Goal: Task Accomplishment & Management: Manage account settings

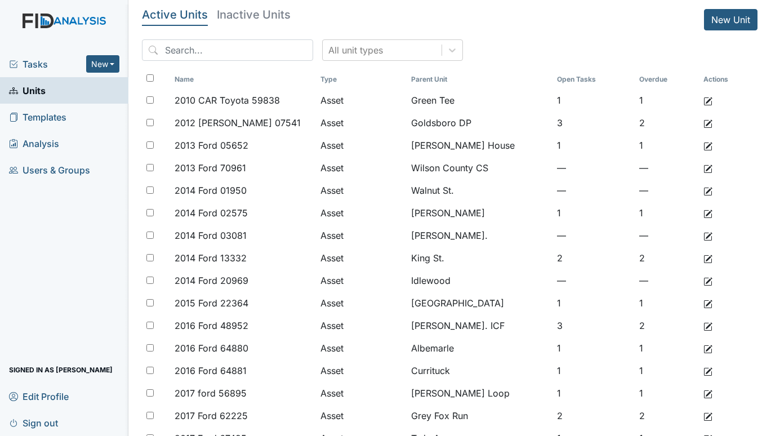
click at [27, 65] on span "Tasks" at bounding box center [47, 64] width 77 height 14
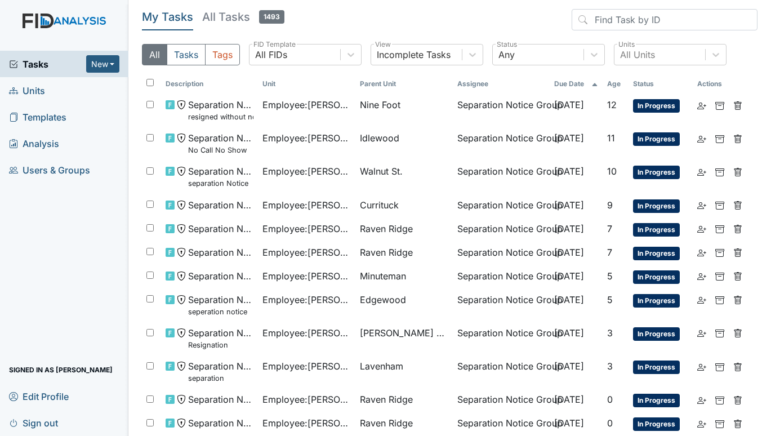
click at [37, 87] on span "Units" at bounding box center [27, 90] width 36 height 17
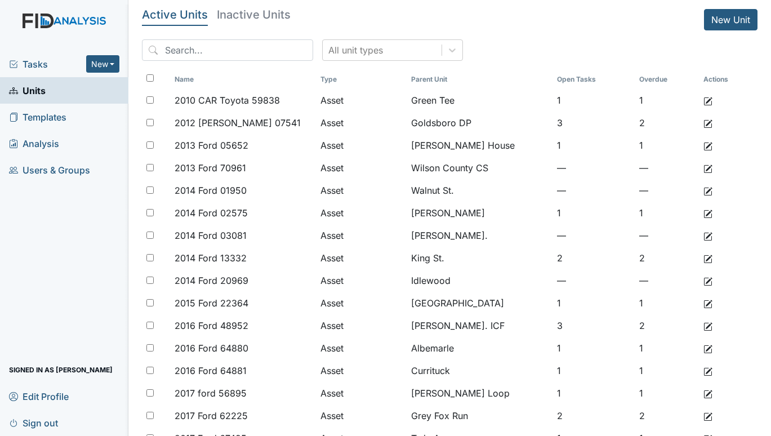
click at [14, 63] on icon at bounding box center [13, 64] width 9 height 9
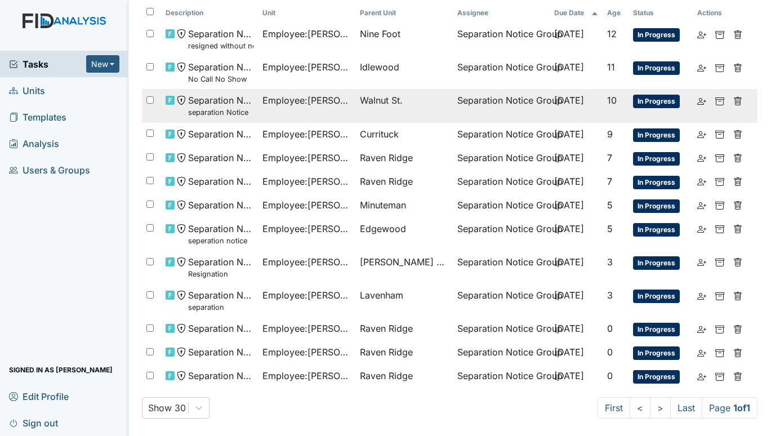
scroll to position [71, 0]
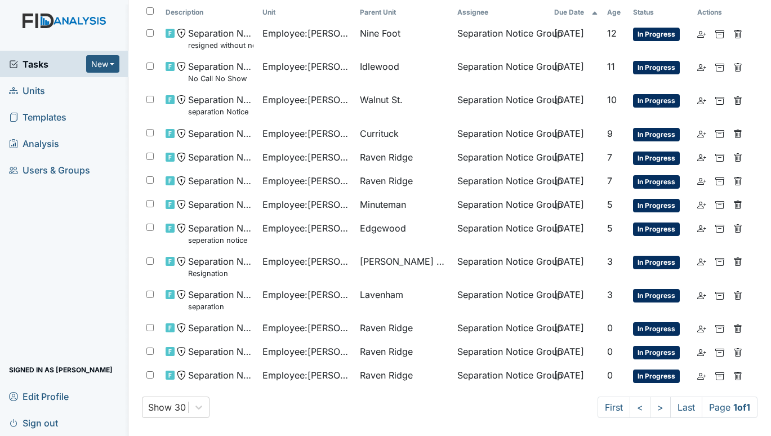
click at [42, 90] on span "Units" at bounding box center [27, 90] width 36 height 17
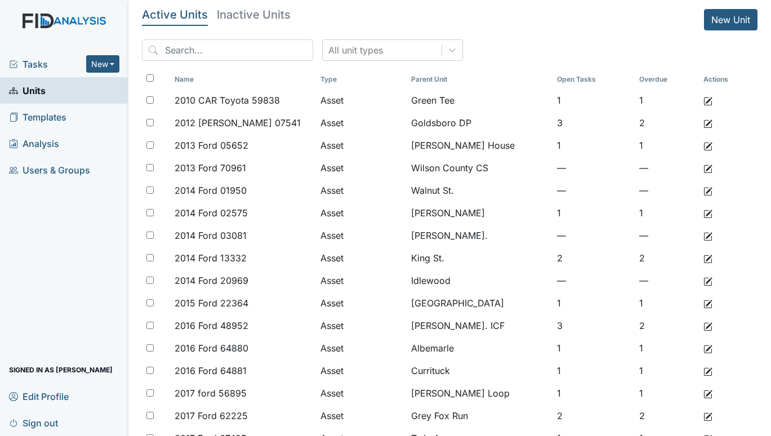
click at [33, 65] on span "Tasks" at bounding box center [47, 64] width 77 height 14
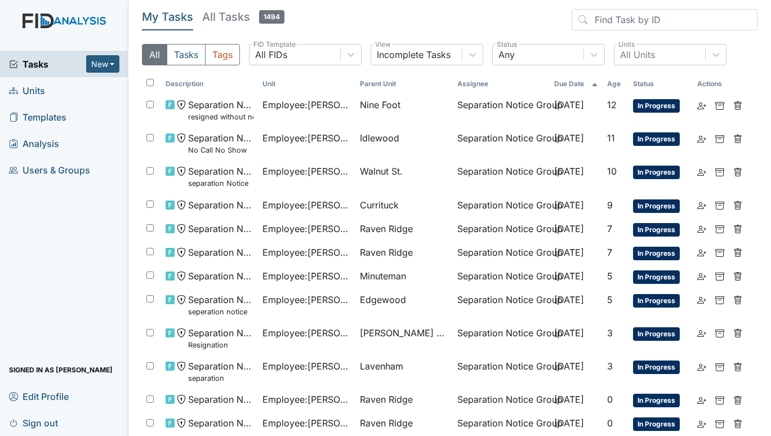
click at [24, 87] on span "Units" at bounding box center [27, 90] width 36 height 17
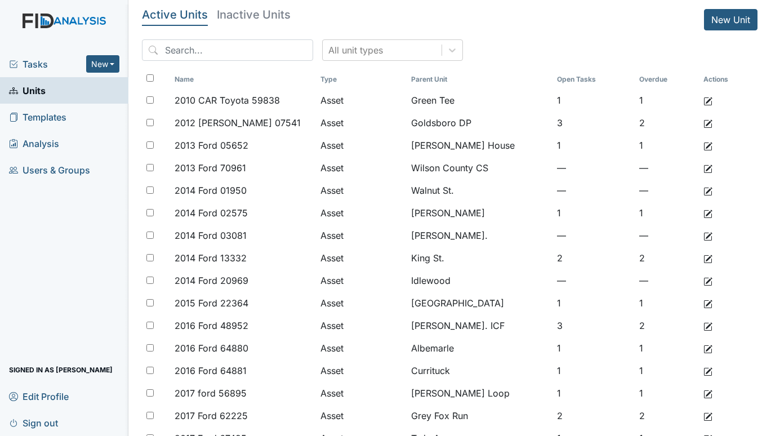
click at [37, 61] on span "Tasks" at bounding box center [47, 64] width 77 height 14
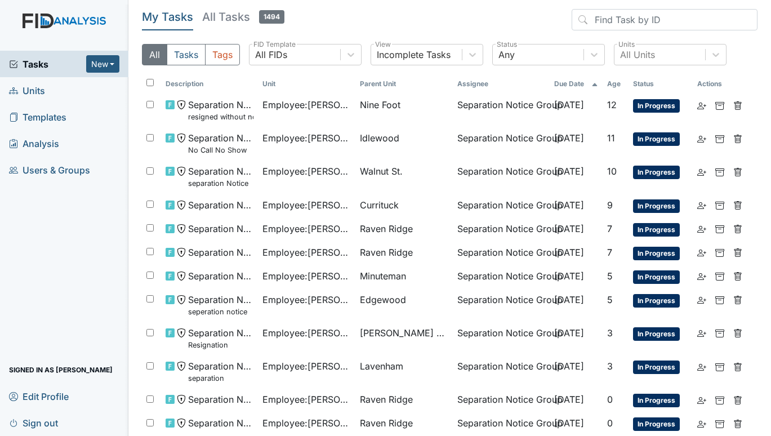
click at [43, 60] on span "Tasks" at bounding box center [47, 64] width 77 height 14
click at [38, 53] on div "Tasks New Form Inspection Document Bundle" at bounding box center [64, 64] width 128 height 26
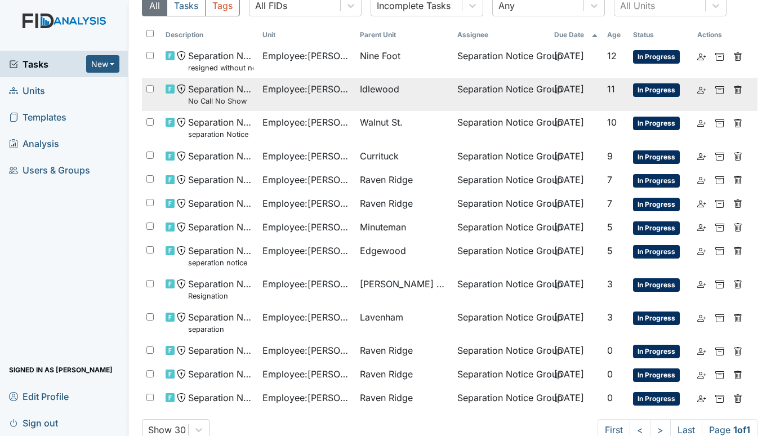
scroll to position [71, 0]
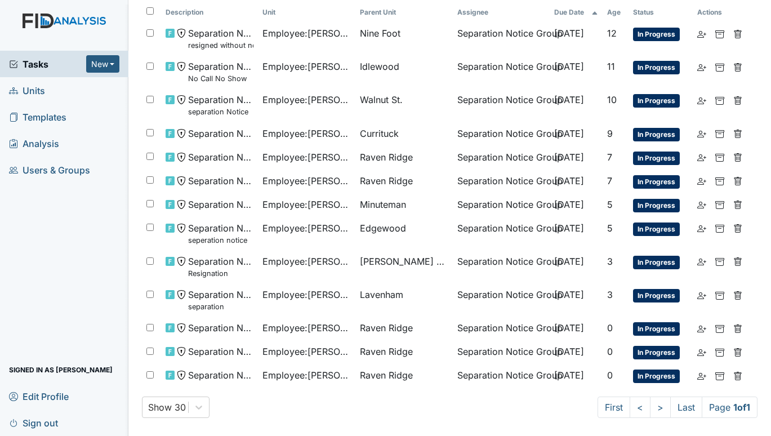
click at [45, 87] on link "Units" at bounding box center [64, 90] width 128 height 26
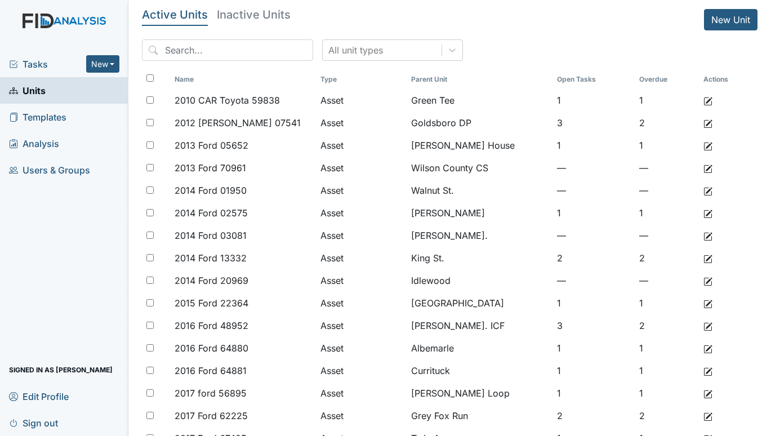
click at [102, 422] on link "Sign out" at bounding box center [64, 422] width 128 height 26
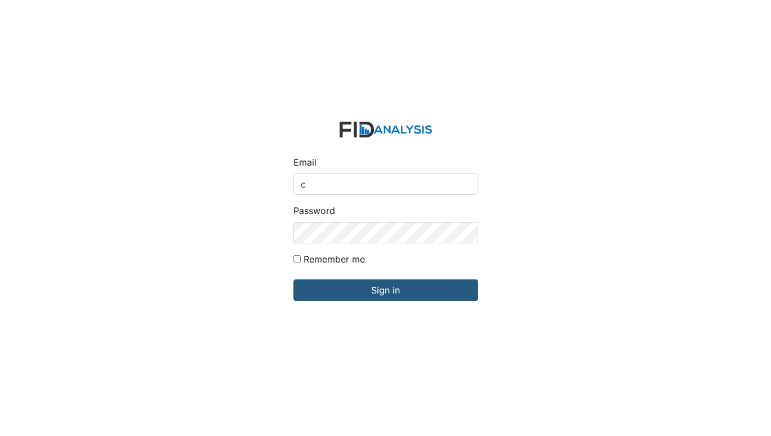
type input "[EMAIL_ADDRESS][DOMAIN_NAME]"
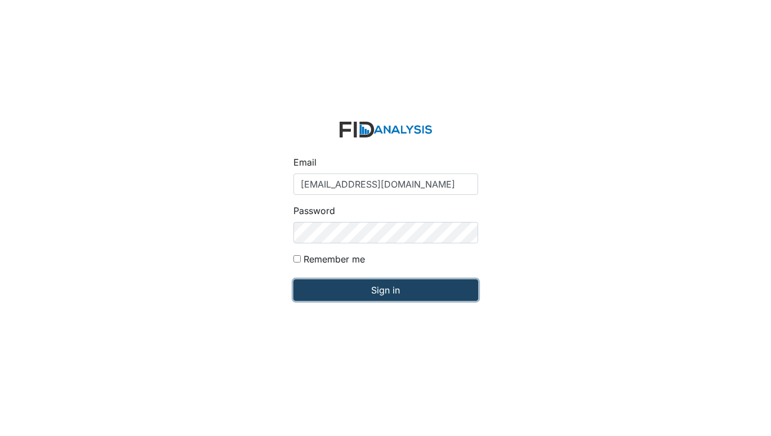
click at [369, 288] on input "Sign in" at bounding box center [385, 289] width 185 height 21
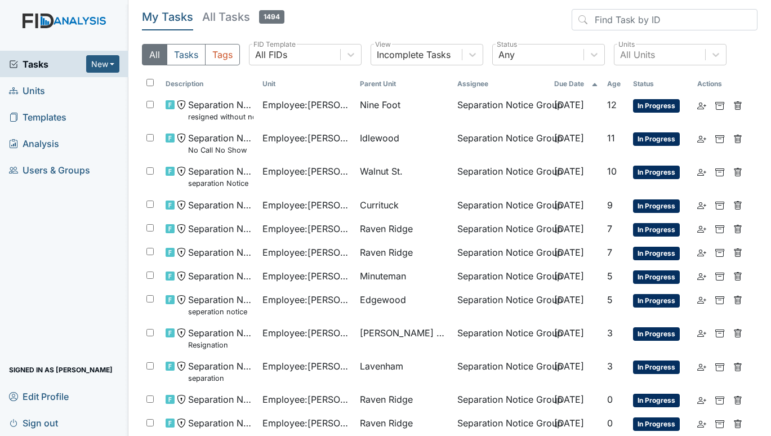
click at [19, 92] on span "Units" at bounding box center [27, 90] width 36 height 17
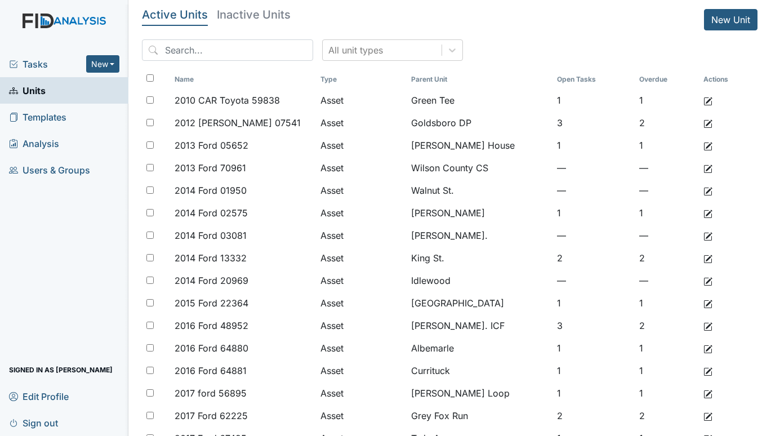
click at [28, 60] on span "Tasks" at bounding box center [47, 64] width 77 height 14
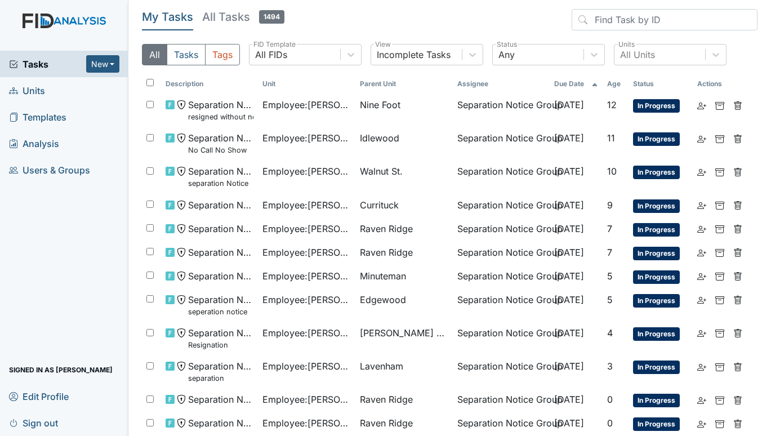
click at [34, 86] on span "Units" at bounding box center [27, 90] width 36 height 17
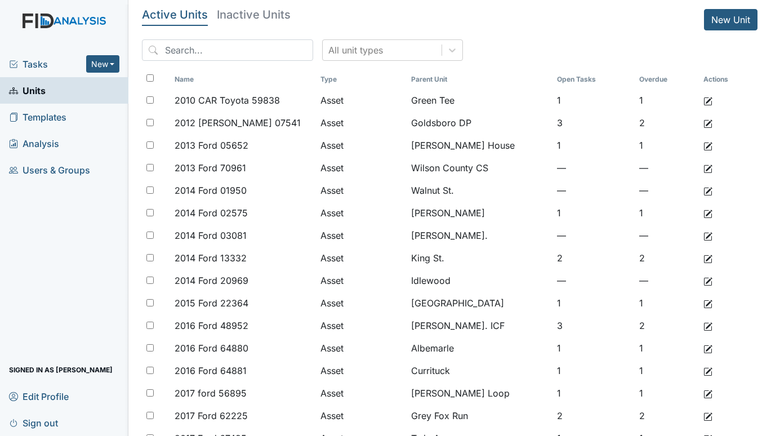
click at [43, 60] on span "Tasks" at bounding box center [47, 64] width 77 height 14
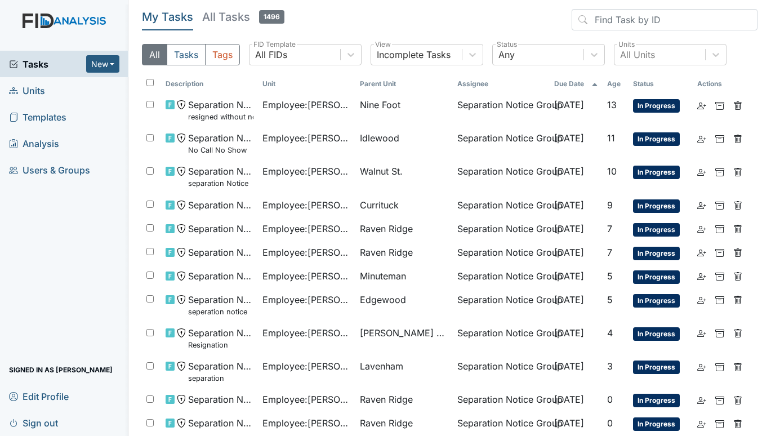
click at [24, 94] on span "Units" at bounding box center [27, 90] width 36 height 17
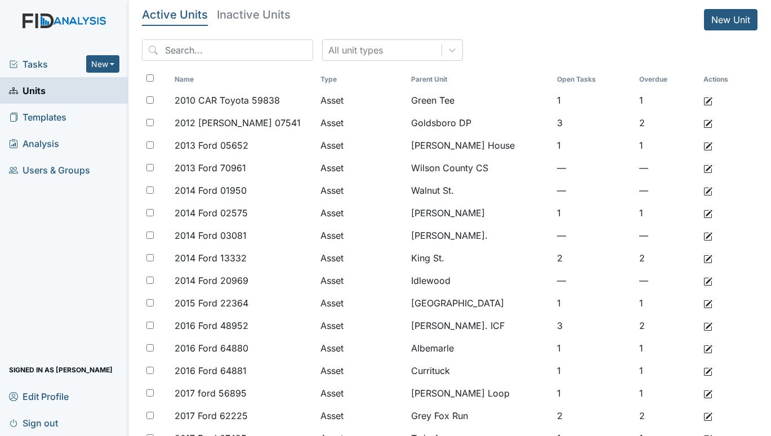
click at [37, 66] on span "Tasks" at bounding box center [47, 64] width 77 height 14
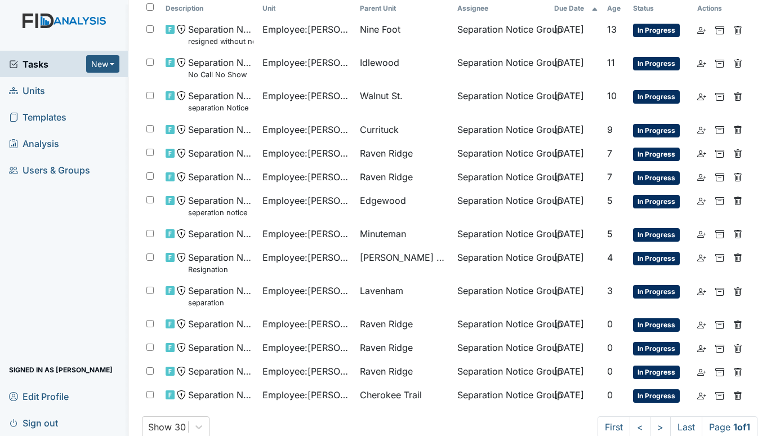
scroll to position [95, 0]
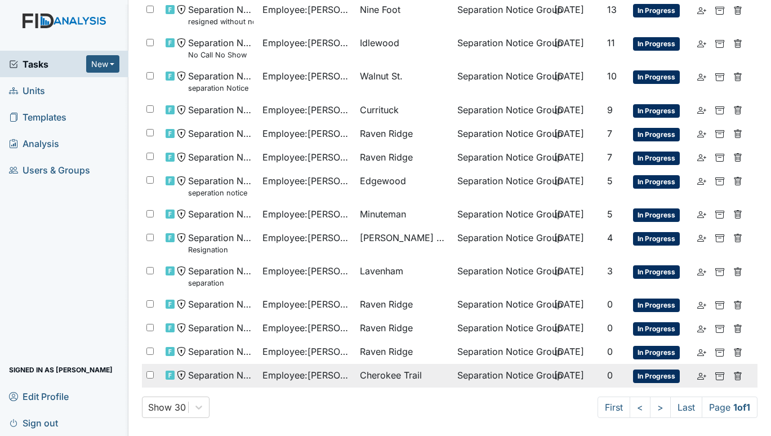
click at [321, 379] on span "Employee : Betrand, Antionette" at bounding box center [306, 375] width 88 height 14
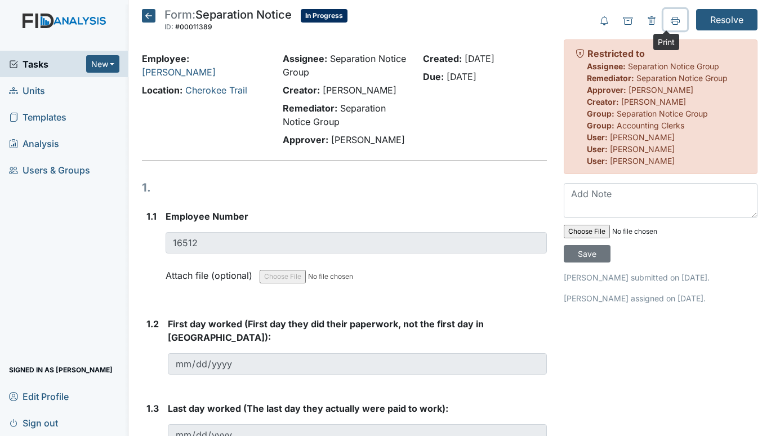
click at [670, 21] on icon at bounding box center [674, 20] width 9 height 9
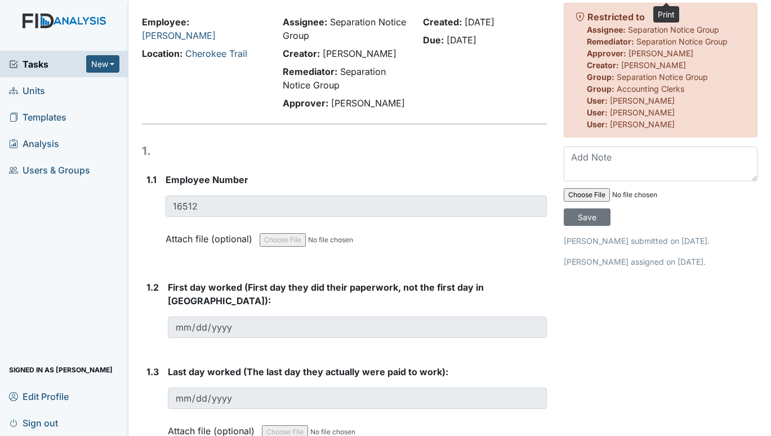
scroll to position [56, 0]
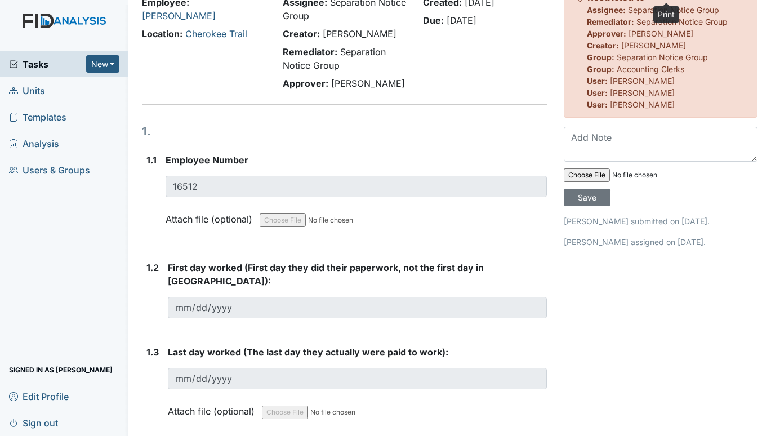
click at [29, 62] on span "Tasks" at bounding box center [47, 64] width 77 height 14
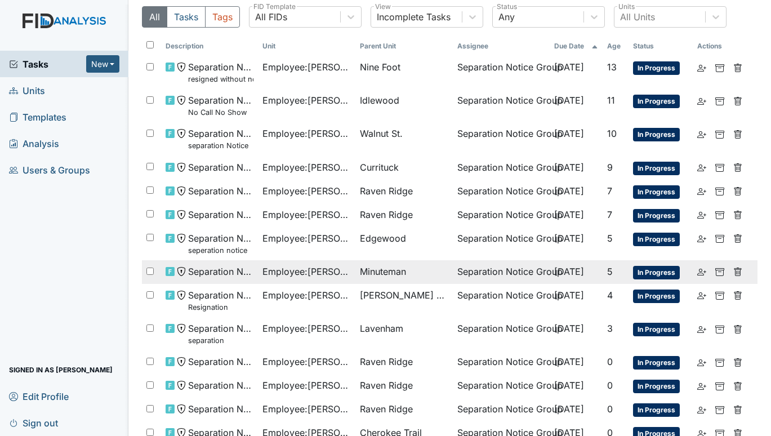
scroll to position [95, 0]
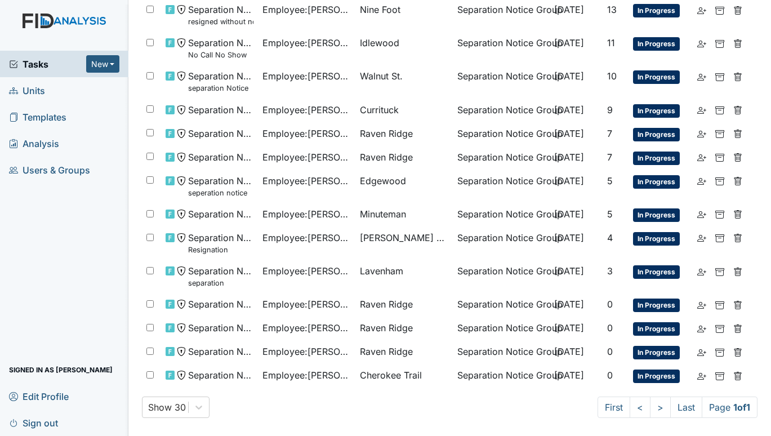
click at [44, 91] on span "Units" at bounding box center [27, 90] width 36 height 17
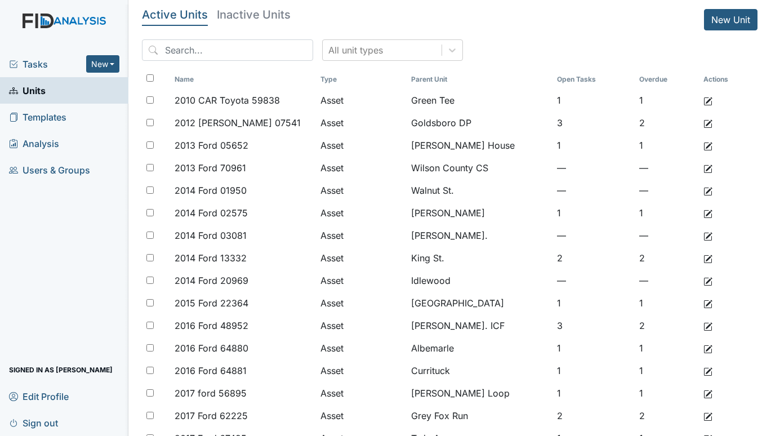
click at [265, 10] on h5 "Inactive Units" at bounding box center [254, 14] width 74 height 11
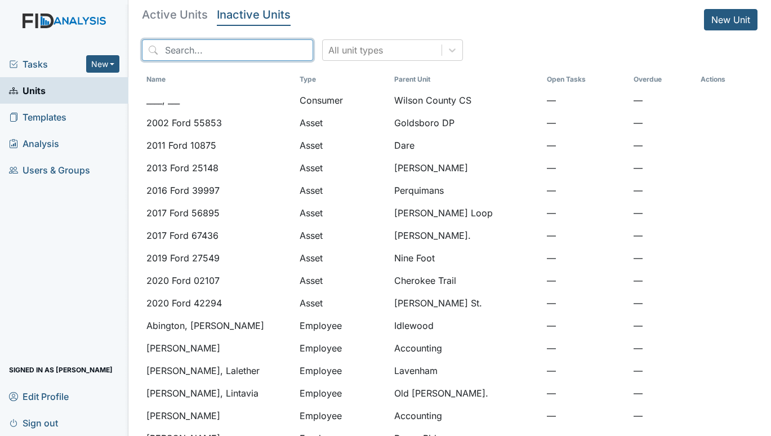
click at [239, 52] on input "search" at bounding box center [227, 49] width 171 height 21
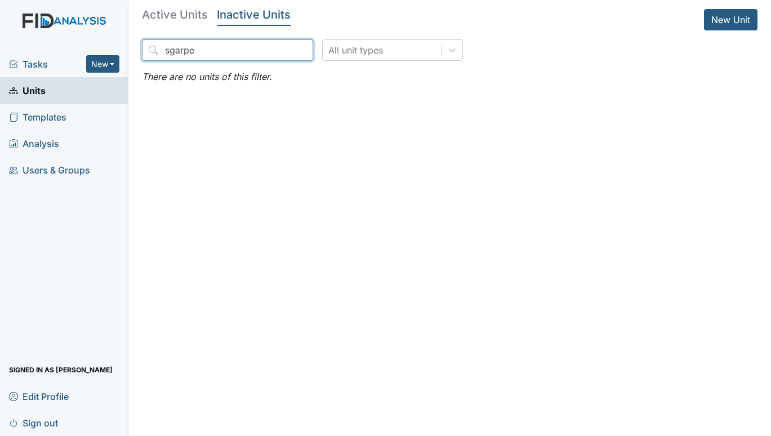
click at [176, 47] on input "sgarpe" at bounding box center [227, 49] width 171 height 21
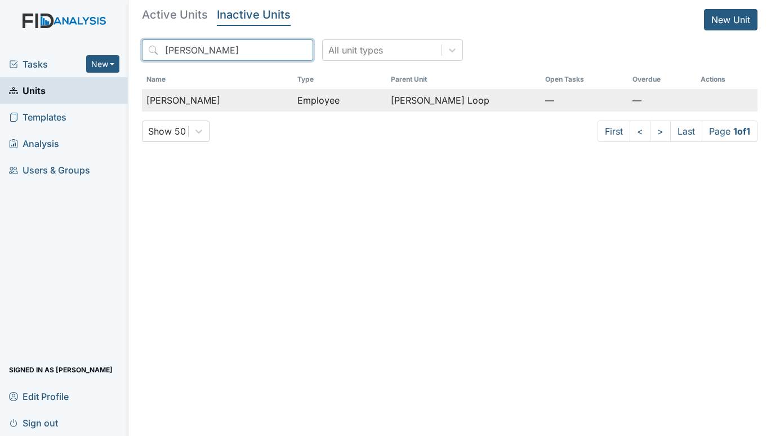
type input "sharpe"
click at [189, 100] on span "Sharpe, Keshone" at bounding box center [183, 100] width 74 height 14
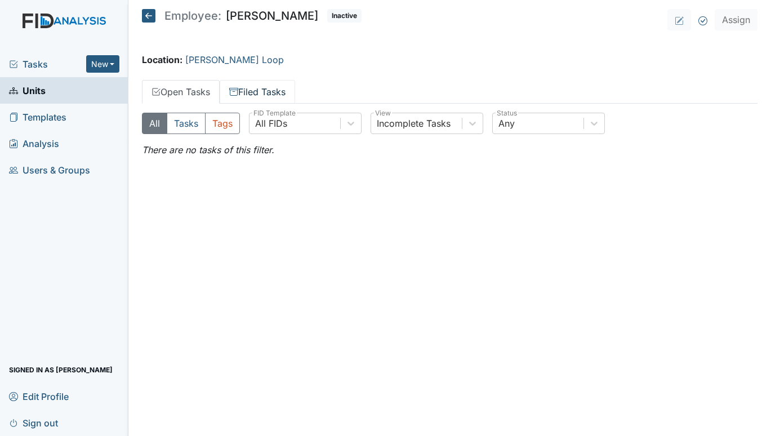
click at [267, 87] on link "Filed Tasks" at bounding box center [257, 92] width 75 height 24
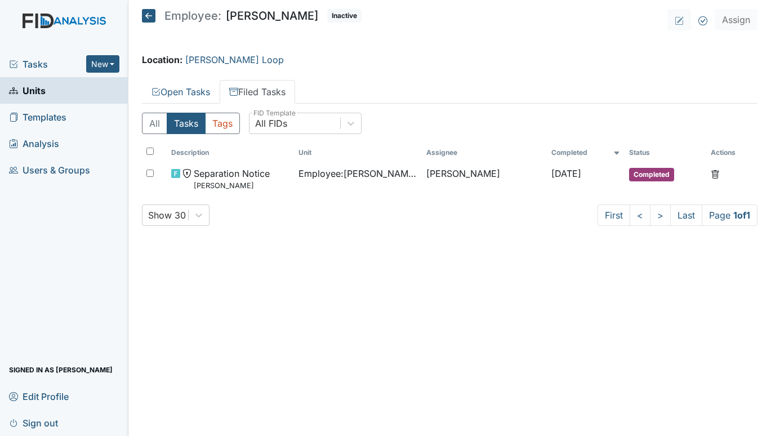
click at [37, 64] on span "Tasks" at bounding box center [47, 64] width 77 height 14
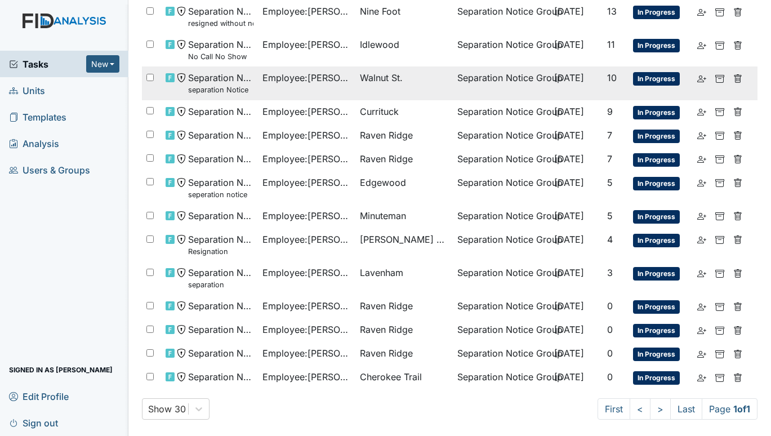
scroll to position [95, 0]
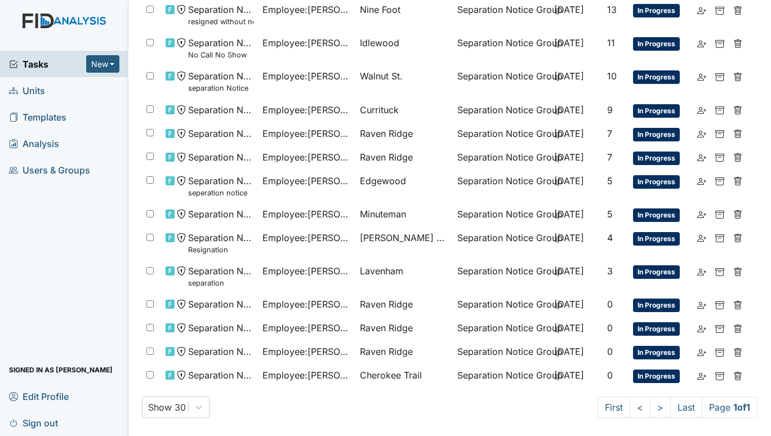
click at [26, 89] on span "Units" at bounding box center [27, 90] width 36 height 17
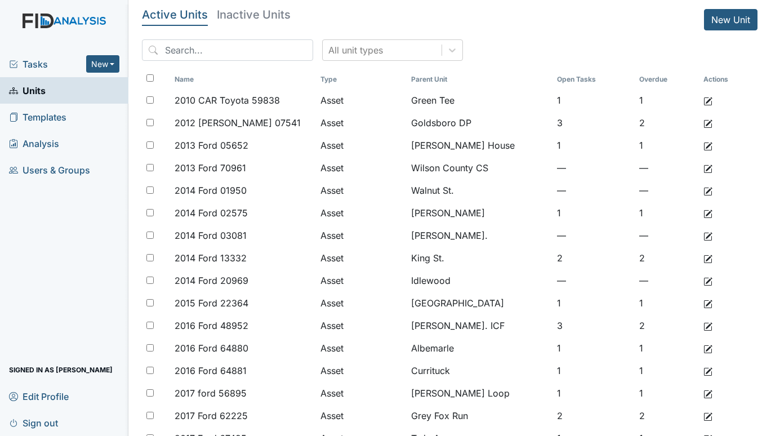
click at [36, 61] on span "Tasks" at bounding box center [47, 64] width 77 height 14
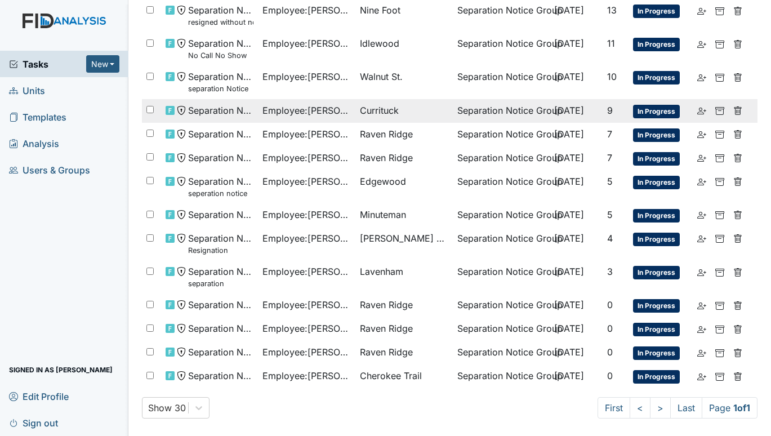
scroll to position [95, 0]
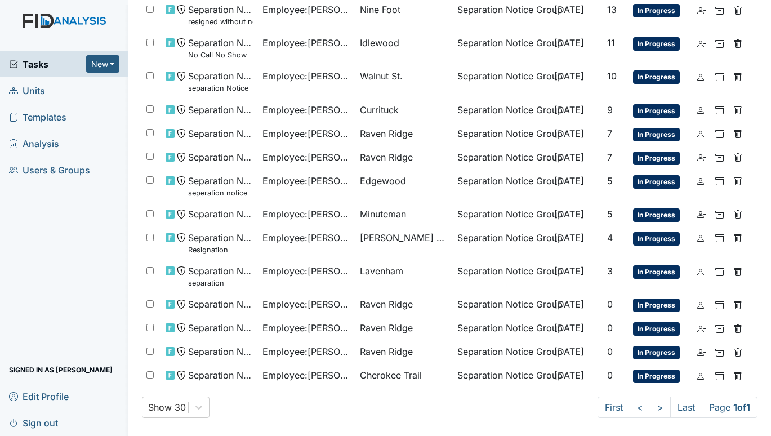
click at [29, 64] on span "Tasks" at bounding box center [47, 64] width 77 height 14
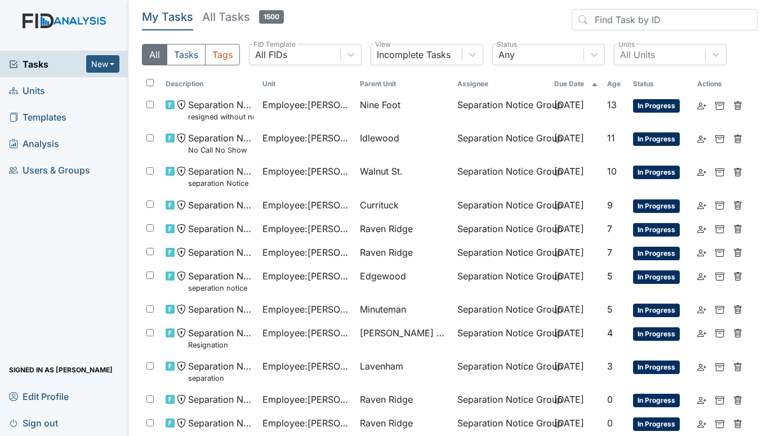
scroll to position [95, 0]
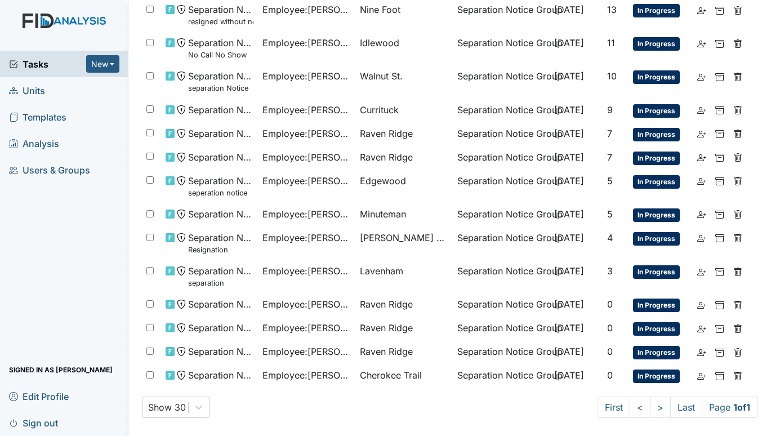
click at [28, 91] on span "Units" at bounding box center [27, 90] width 36 height 17
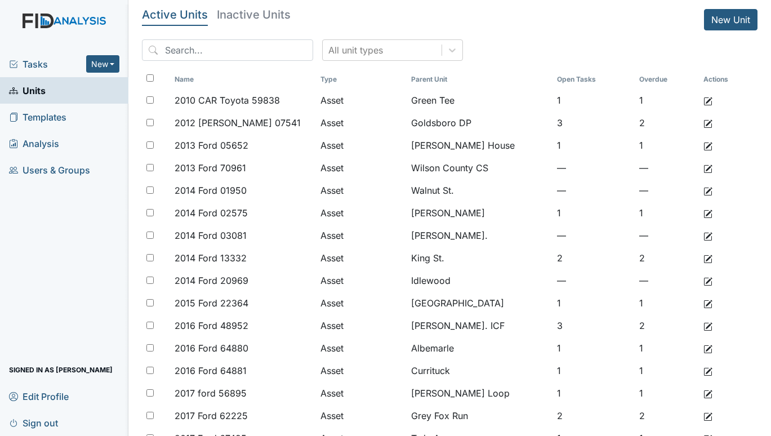
click at [34, 62] on span "Tasks" at bounding box center [47, 64] width 77 height 14
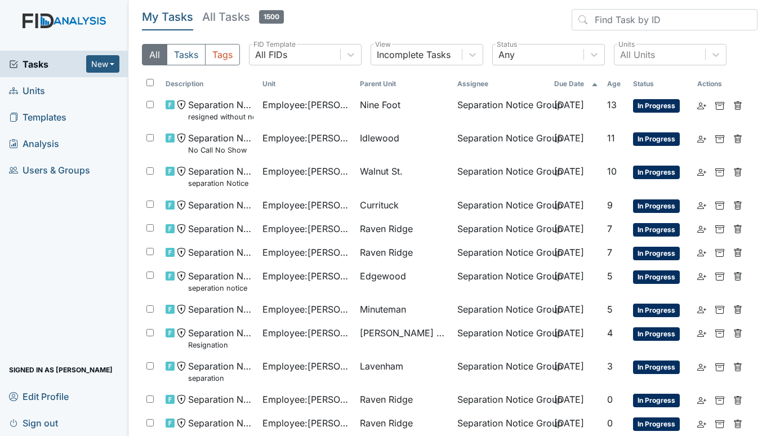
click at [28, 96] on span "Units" at bounding box center [27, 90] width 36 height 17
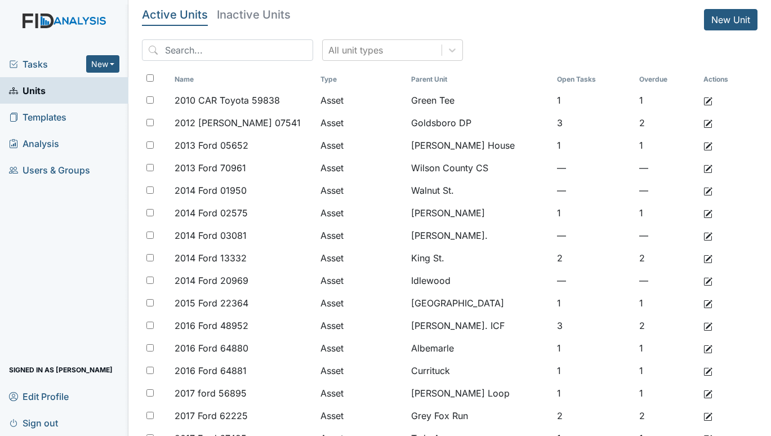
click at [44, 62] on span "Tasks" at bounding box center [47, 64] width 77 height 14
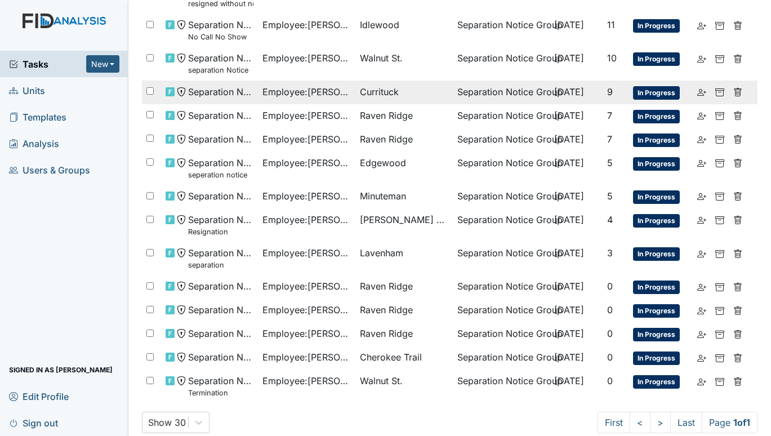
scroll to position [128, 0]
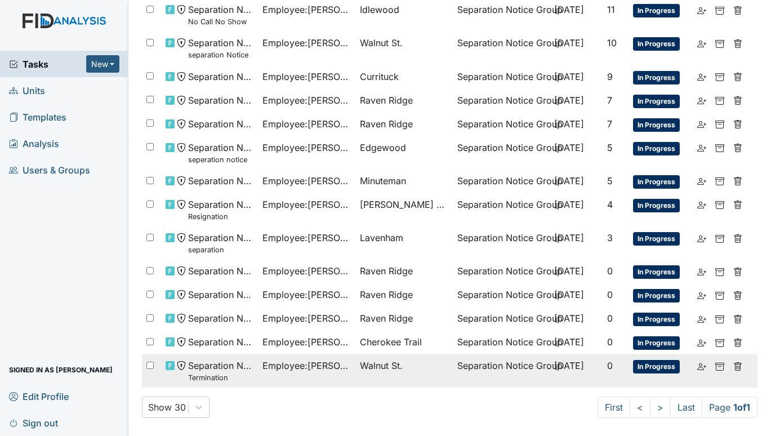
click at [367, 367] on span "Walnut St." at bounding box center [381, 366] width 43 height 14
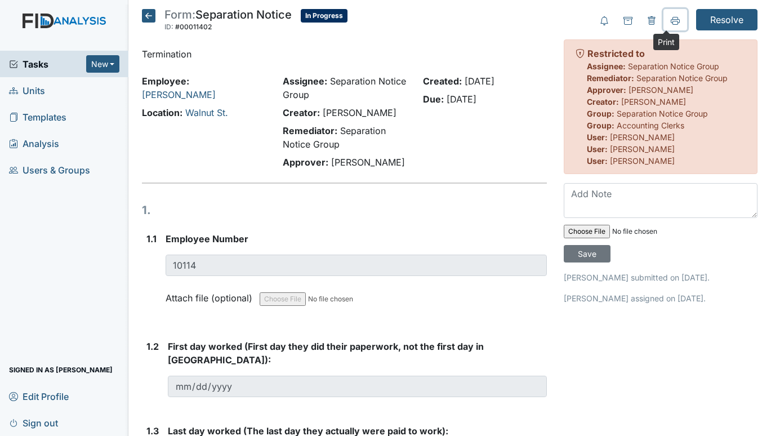
click at [670, 20] on icon at bounding box center [674, 20] width 9 height 9
click at [150, 15] on icon at bounding box center [149, 16] width 14 height 14
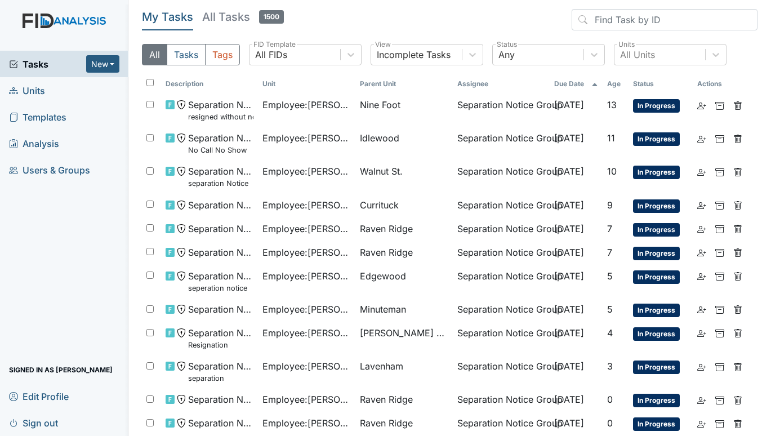
click at [93, 427] on link "Sign out" at bounding box center [64, 422] width 128 height 26
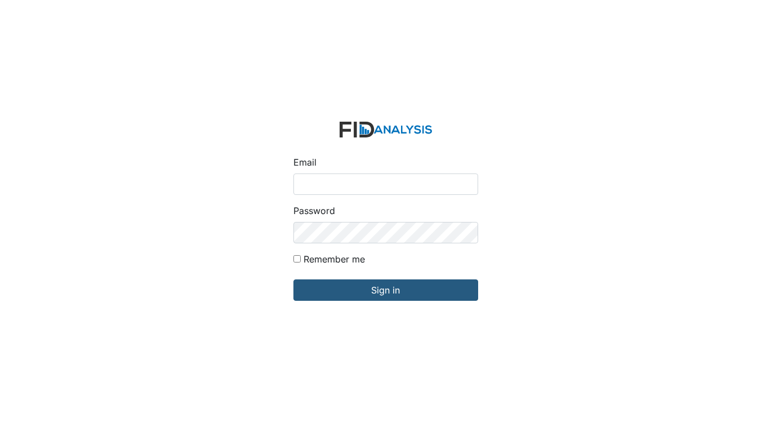
click at [397, 187] on input "Email" at bounding box center [385, 183] width 185 height 21
type input "[EMAIL_ADDRESS][DOMAIN_NAME]"
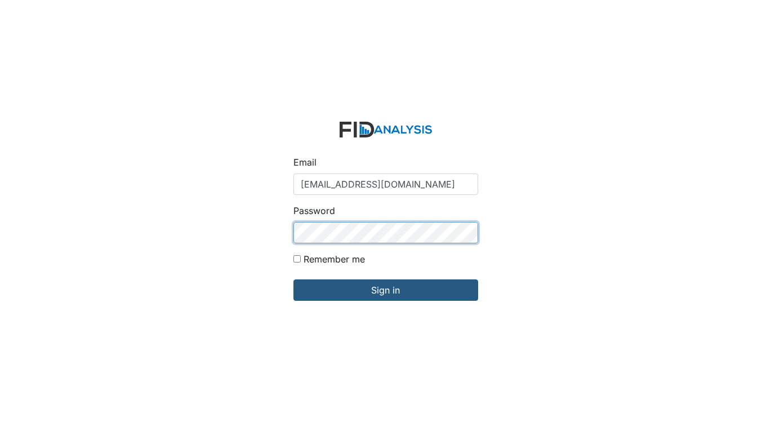
click at [293, 279] on input "Sign in" at bounding box center [385, 289] width 185 height 21
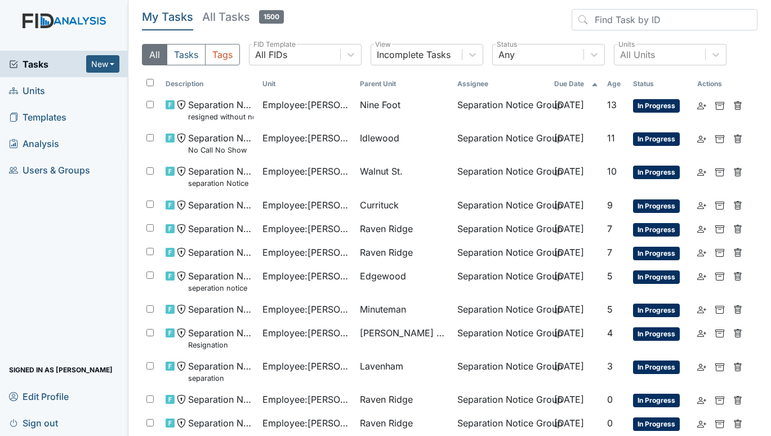
click at [35, 91] on span "Units" at bounding box center [27, 90] width 36 height 17
